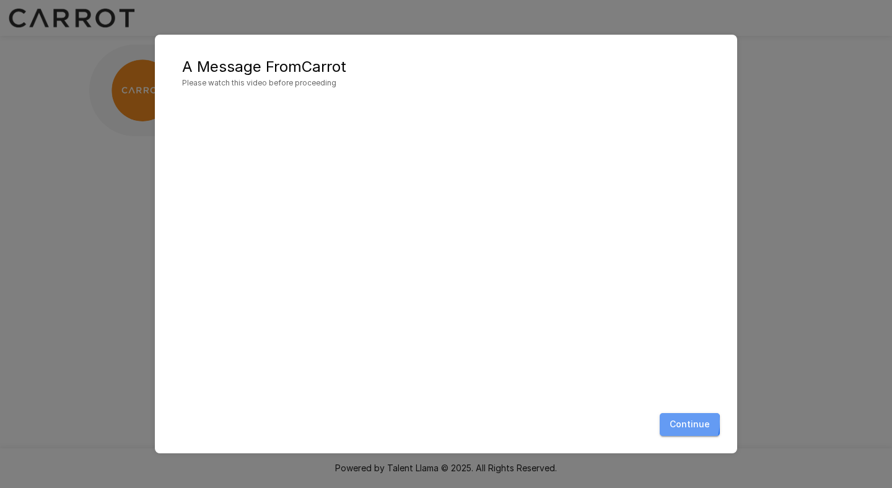
click at [664, 422] on button "Continue" at bounding box center [690, 424] width 60 height 23
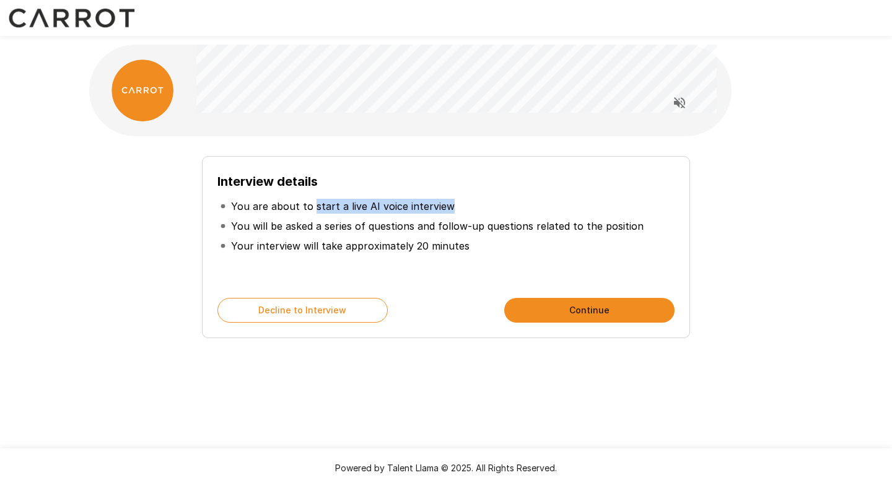
drag, startPoint x: 312, startPoint y: 203, endPoint x: 456, endPoint y: 204, distance: 143.7
click at [456, 204] on li "You are about to start a live AI voice interview" at bounding box center [445, 206] width 457 height 20
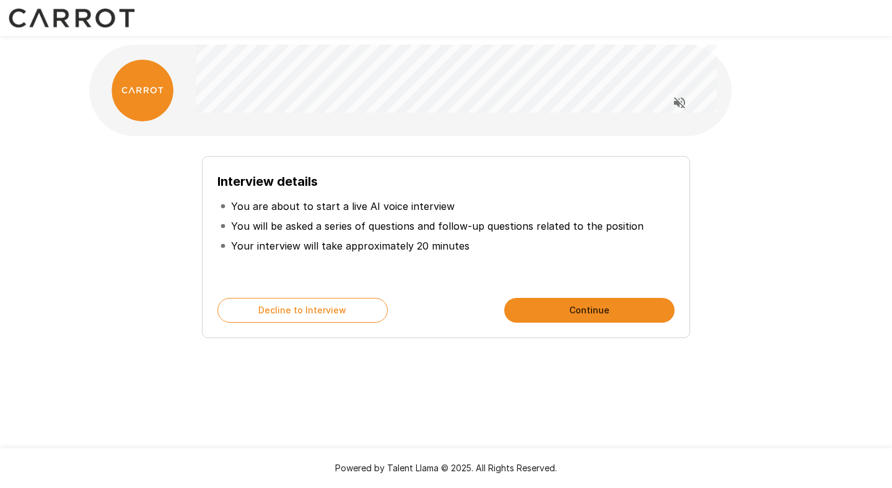
click at [452, 204] on li "You are about to start a live AI voice interview" at bounding box center [445, 206] width 457 height 20
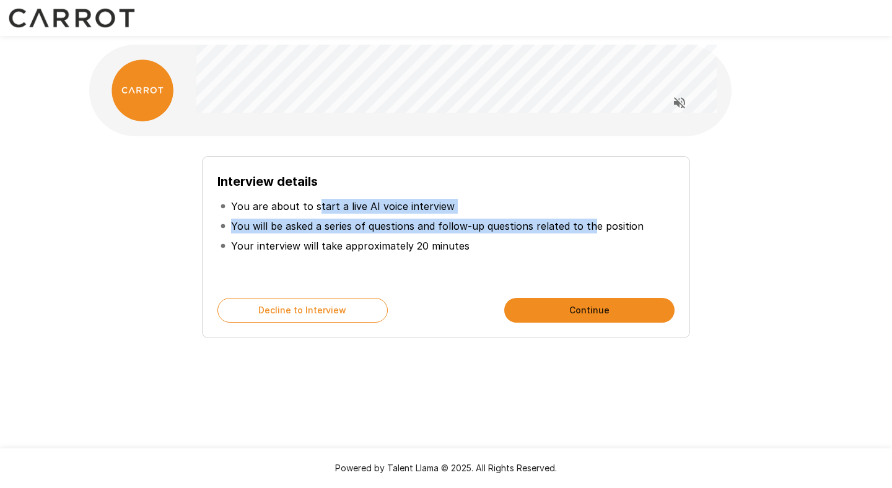
drag, startPoint x: 315, startPoint y: 211, endPoint x: 604, endPoint y: 223, distance: 289.5
click at [602, 223] on ul "You are about to start a live AI voice interview You will be asked a series of …" at bounding box center [445, 225] width 457 height 69
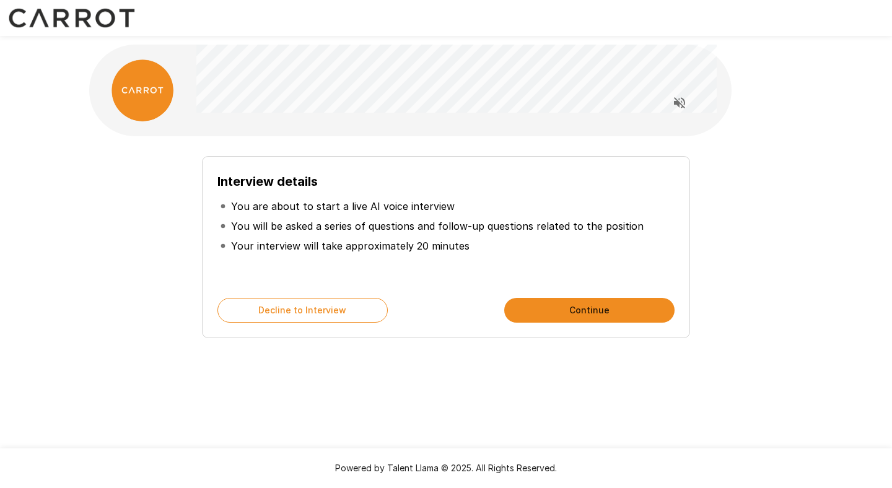
click at [674, 238] on li "Your interview will take approximately 20 minutes" at bounding box center [445, 246] width 457 height 20
drag, startPoint x: 443, startPoint y: 216, endPoint x: 578, endPoint y: 227, distance: 135.5
click at [578, 227] on li "You will be asked a series of questions and follow-up questions related to the …" at bounding box center [445, 226] width 457 height 20
drag, startPoint x: 284, startPoint y: 247, endPoint x: 524, endPoint y: 246, distance: 240.3
click at [524, 246] on li "Your interview will take approximately 20 minutes" at bounding box center [445, 246] width 457 height 20
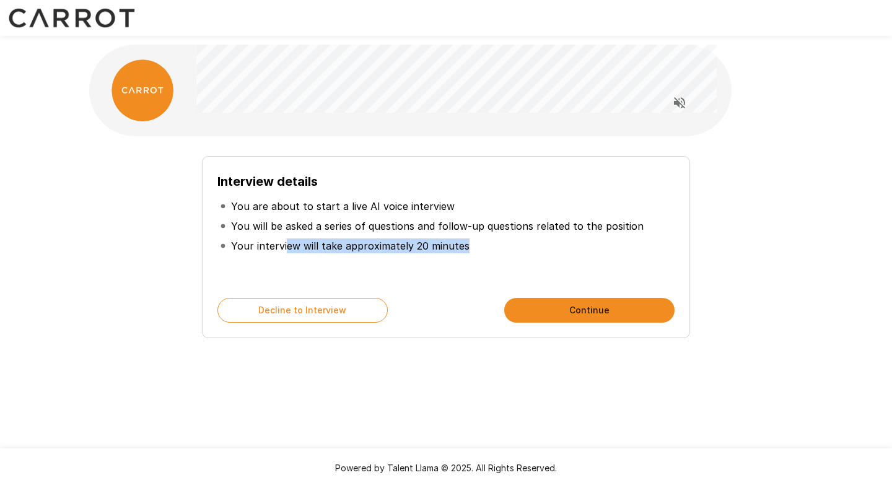
click at [524, 246] on li "Your interview will take approximately 20 minutes" at bounding box center [445, 246] width 457 height 20
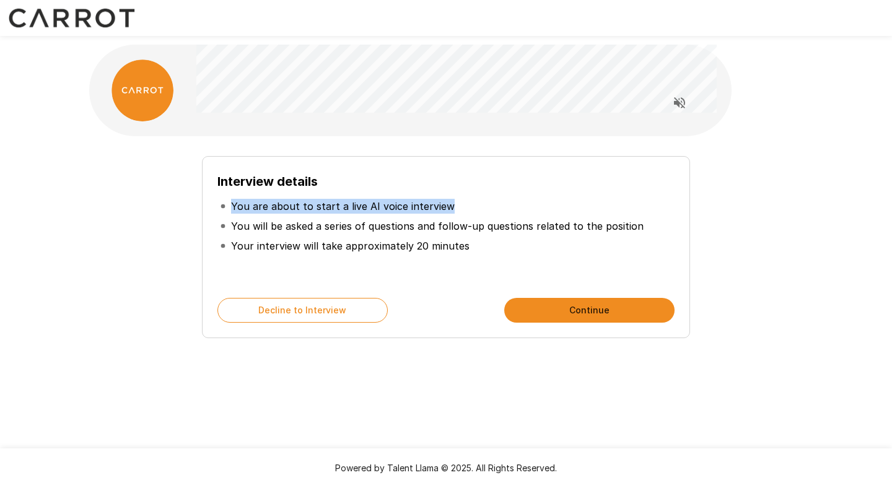
drag, startPoint x: 230, startPoint y: 206, endPoint x: 457, endPoint y: 207, distance: 227.3
click at [457, 207] on li "You are about to start a live AI voice interview" at bounding box center [445, 206] width 457 height 20
click at [494, 209] on li "You are about to start a live AI voice interview" at bounding box center [445, 206] width 457 height 20
drag, startPoint x: 494, startPoint y: 209, endPoint x: 58, endPoint y: 209, distance: 435.4
click at [58, 209] on div "Interview details You are about to start a live AI voice interview You will be …" at bounding box center [446, 221] width 892 height 442
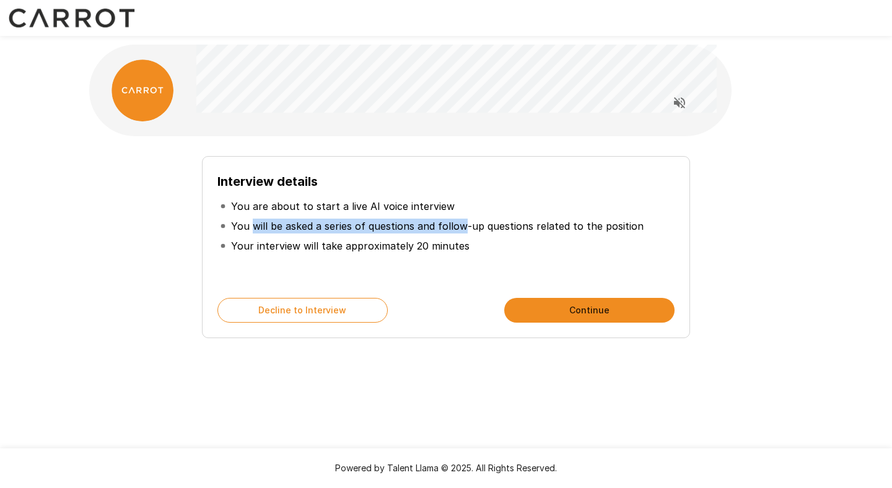
drag, startPoint x: 255, startPoint y: 220, endPoint x: 502, endPoint y: 221, distance: 247.1
click at [502, 221] on p "You will be asked a series of questions and follow-up questions related to the …" at bounding box center [437, 226] width 412 height 15
